Goal: Check status: Check status

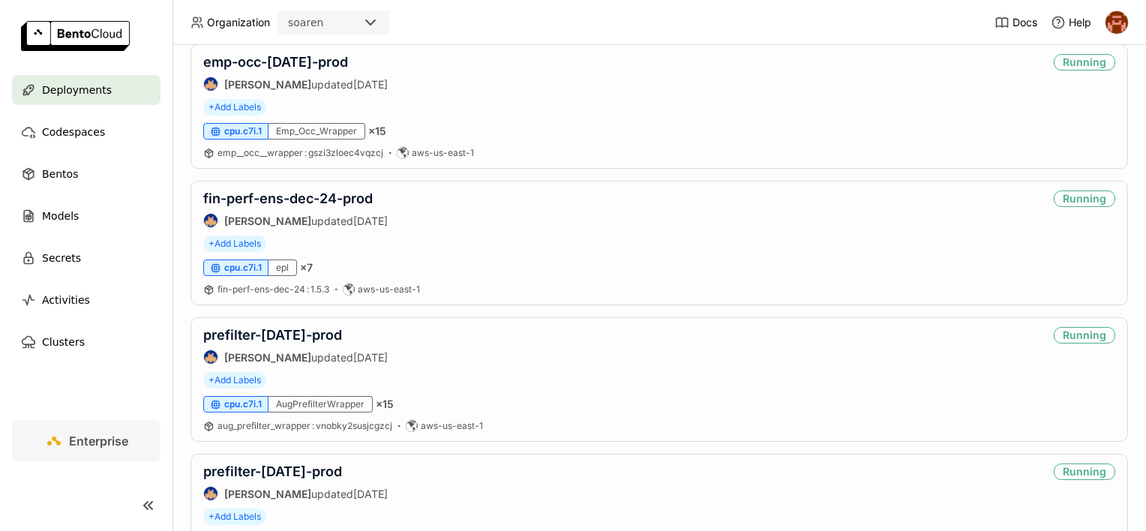
scroll to position [1650, 0]
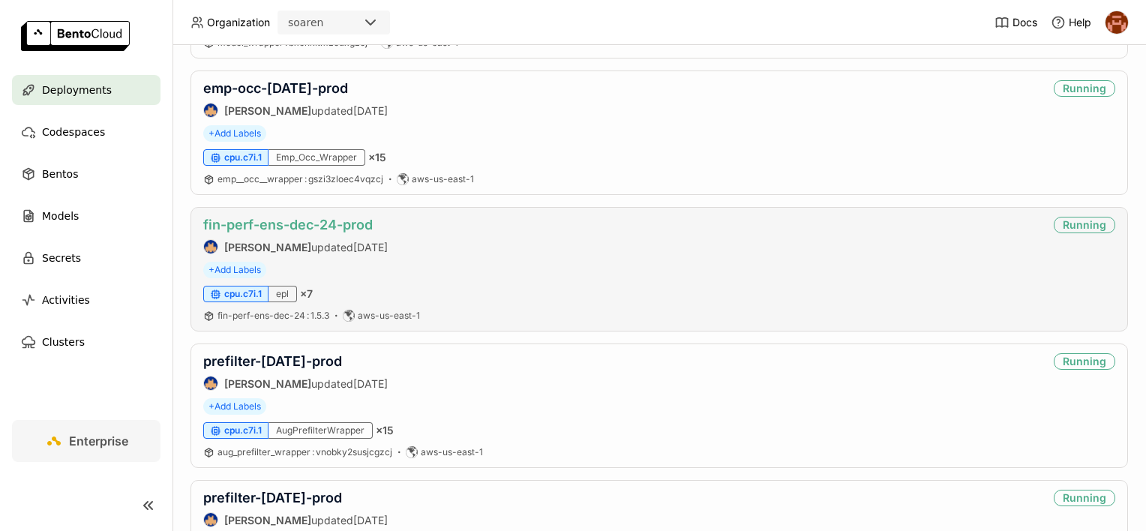
click at [258, 221] on link "fin-perf-ens-dec-24-prod" at bounding box center [287, 225] width 169 height 16
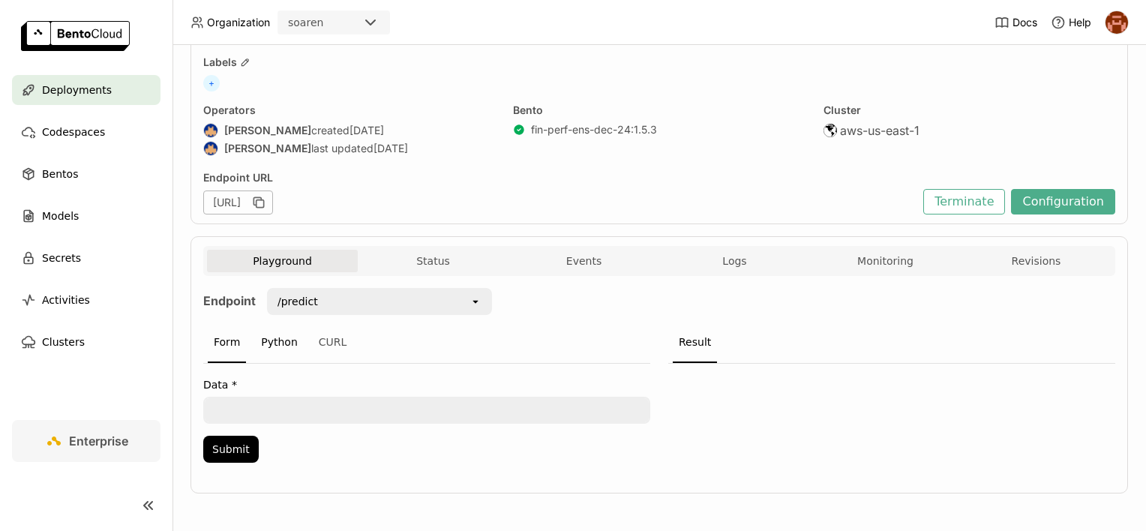
click at [281, 337] on div "Python" at bounding box center [279, 342] width 49 height 40
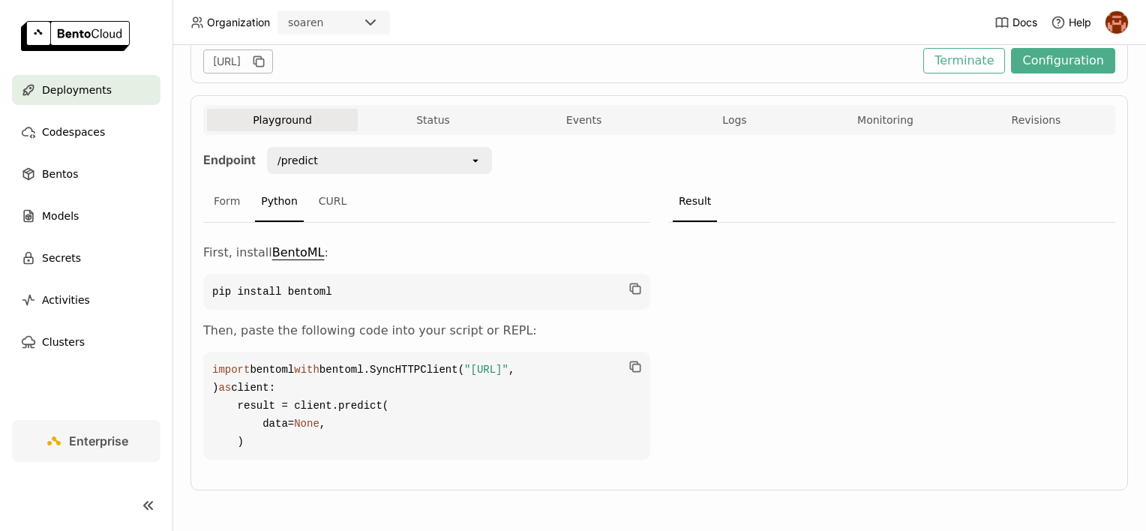
scroll to position [271, 0]
click at [633, 364] on icon "button" at bounding box center [636, 367] width 7 height 7
click at [762, 109] on button "Logs" at bounding box center [734, 120] width 151 height 22
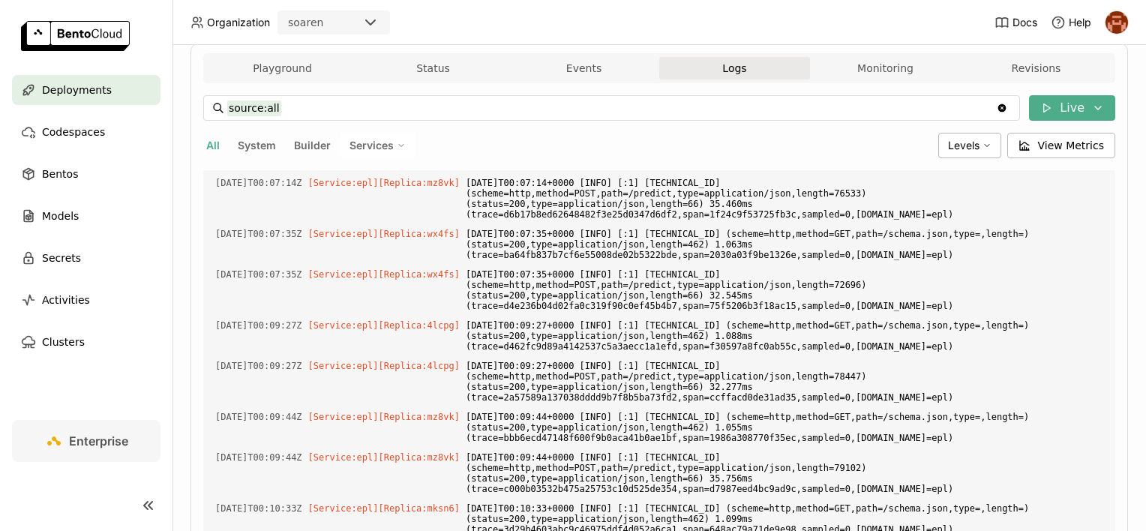
scroll to position [16451, 0]
